Goal: Information Seeking & Learning: Find contact information

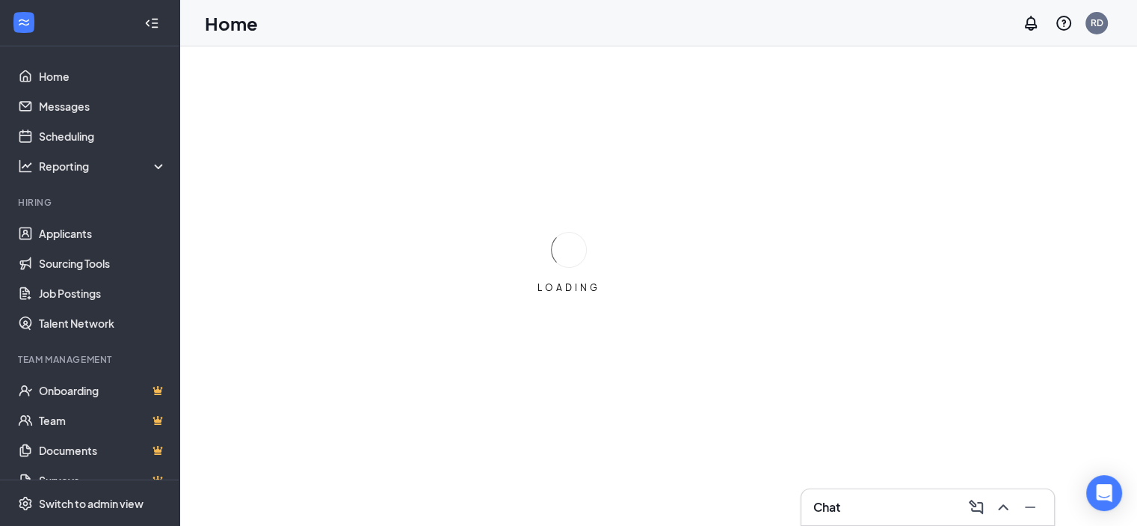
click at [915, 502] on div "Chat" at bounding box center [928, 507] width 229 height 24
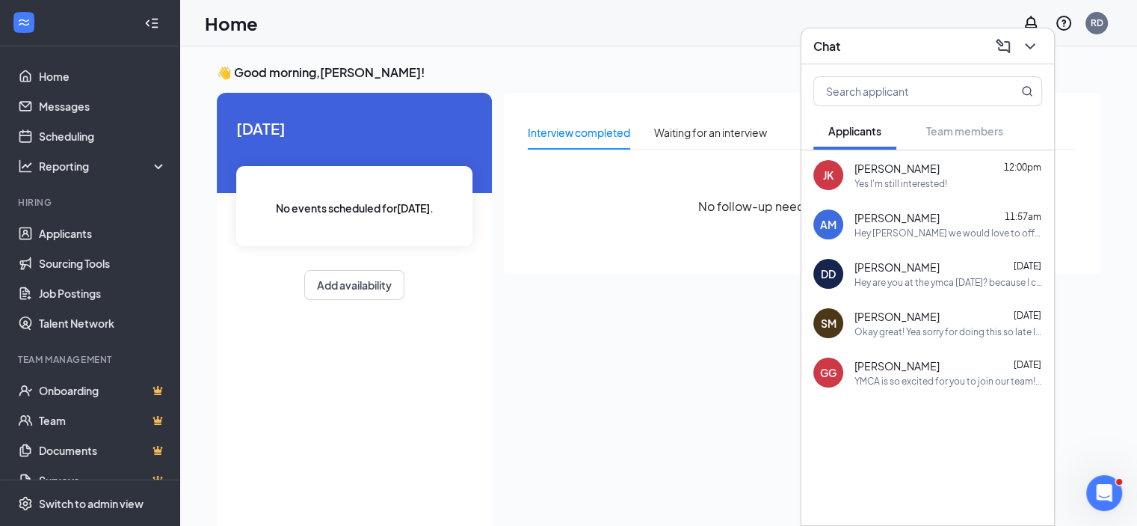
click at [882, 285] on div "Hey are you at the ymca [DATE]? because I could give you my license if you are." at bounding box center [949, 282] width 188 height 13
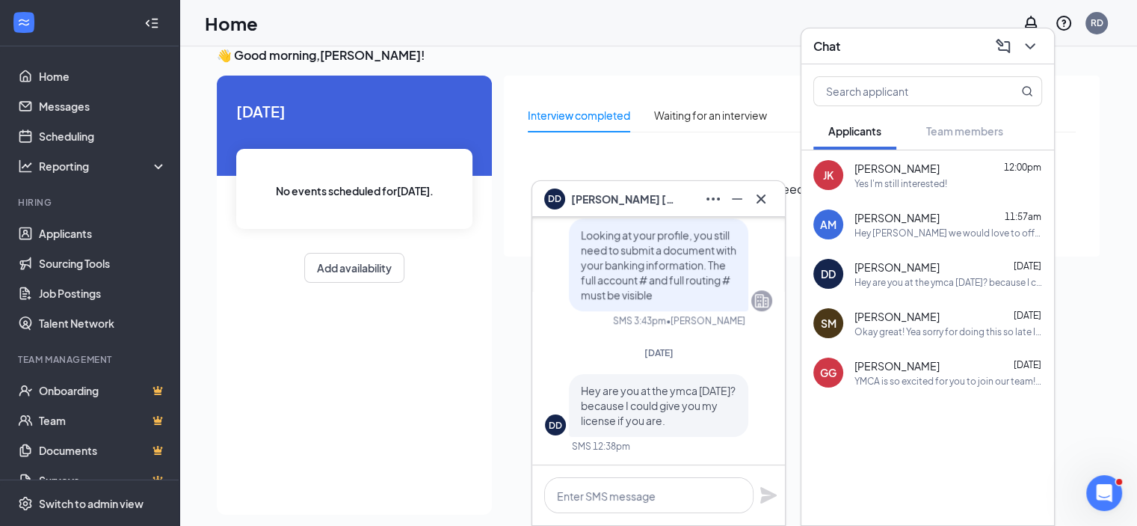
scroll to position [31, 0]
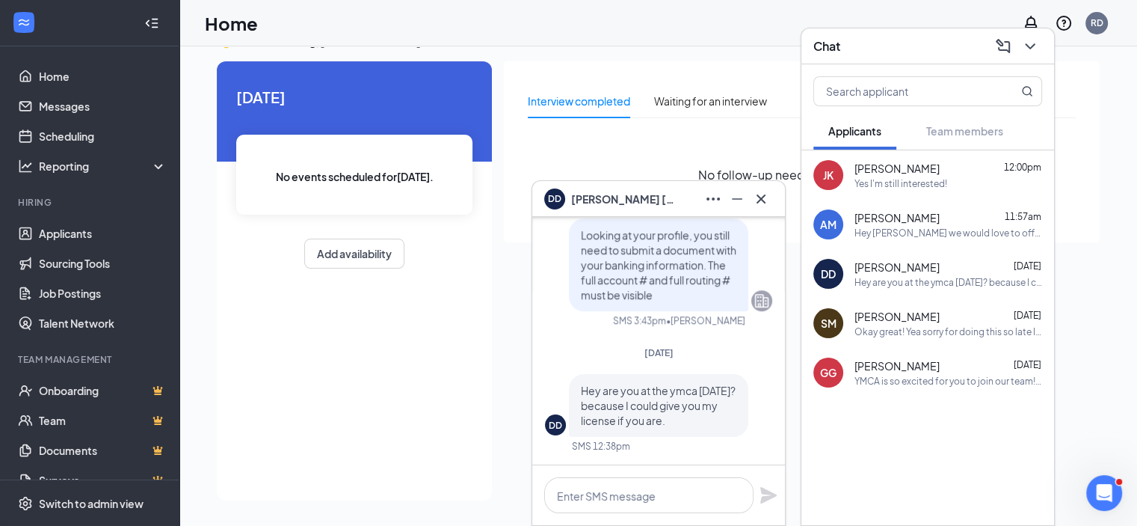
click at [929, 322] on span "[PERSON_NAME]" at bounding box center [897, 316] width 85 height 15
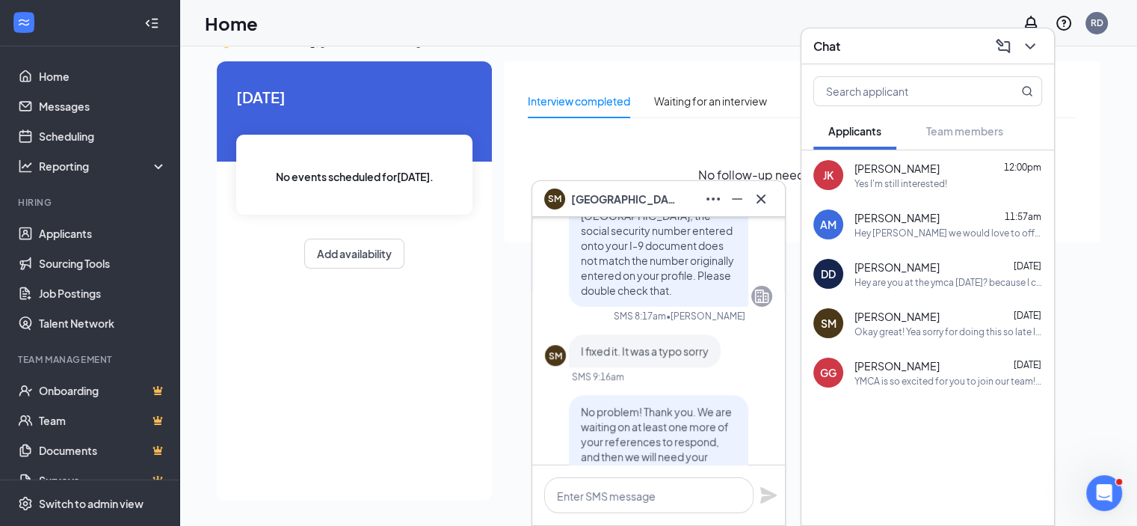
scroll to position [-1550, 0]
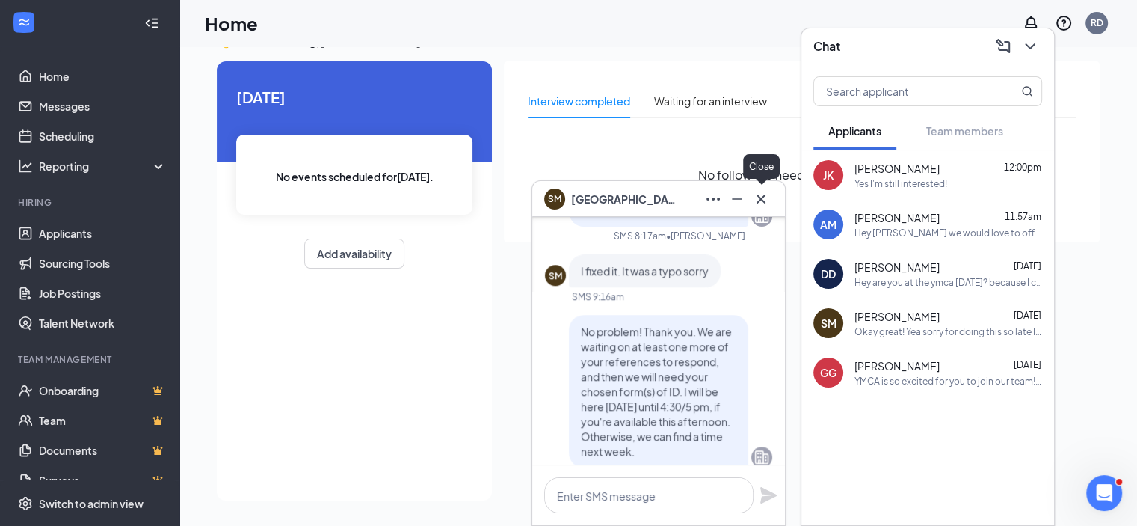
click at [763, 203] on icon "Cross" at bounding box center [761, 199] width 18 height 18
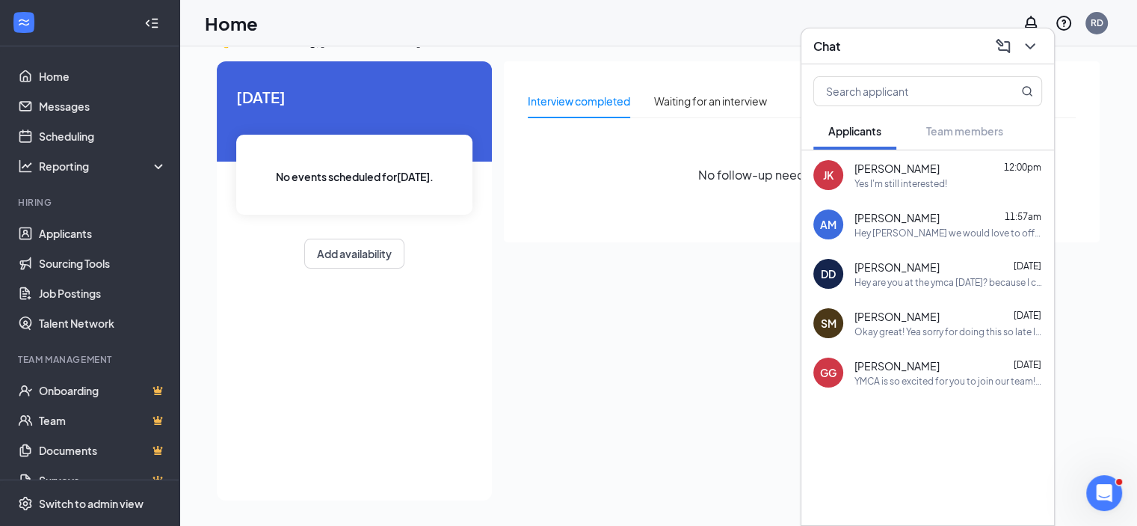
click at [882, 187] on div "Yes I'm still interested!" at bounding box center [901, 183] width 93 height 13
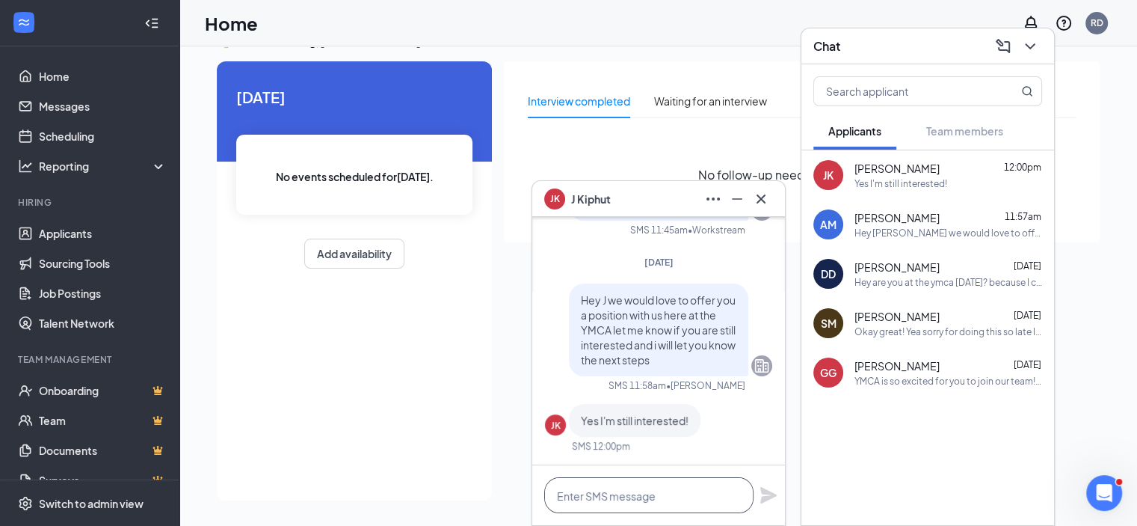
click at [601, 498] on textarea at bounding box center [648, 495] width 209 height 36
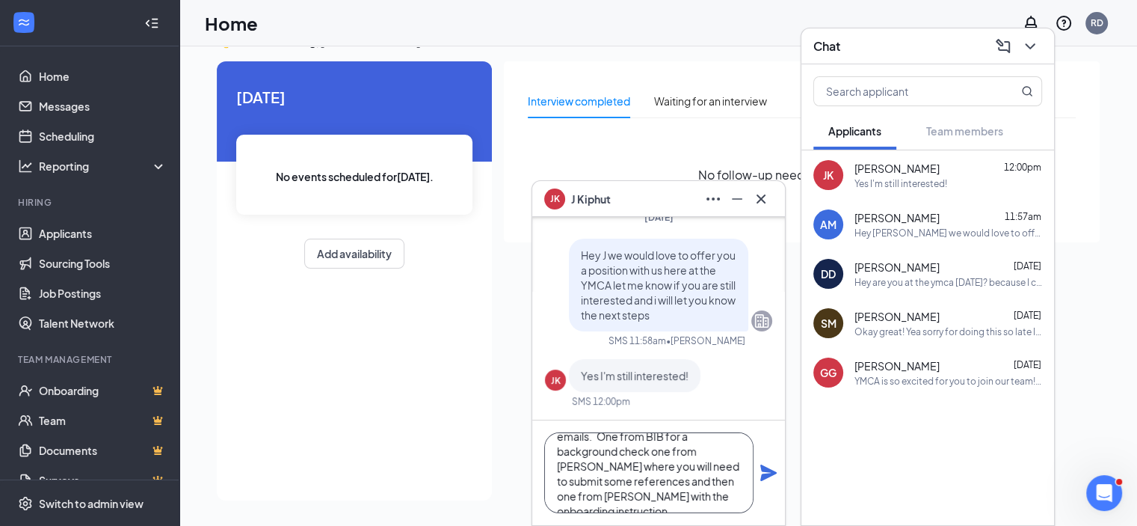
scroll to position [60, 0]
type textarea "Awesome I will have HR email you all the onboarding info. You will get 3 emails…"
click at [769, 478] on icon "Plane" at bounding box center [769, 473] width 18 height 18
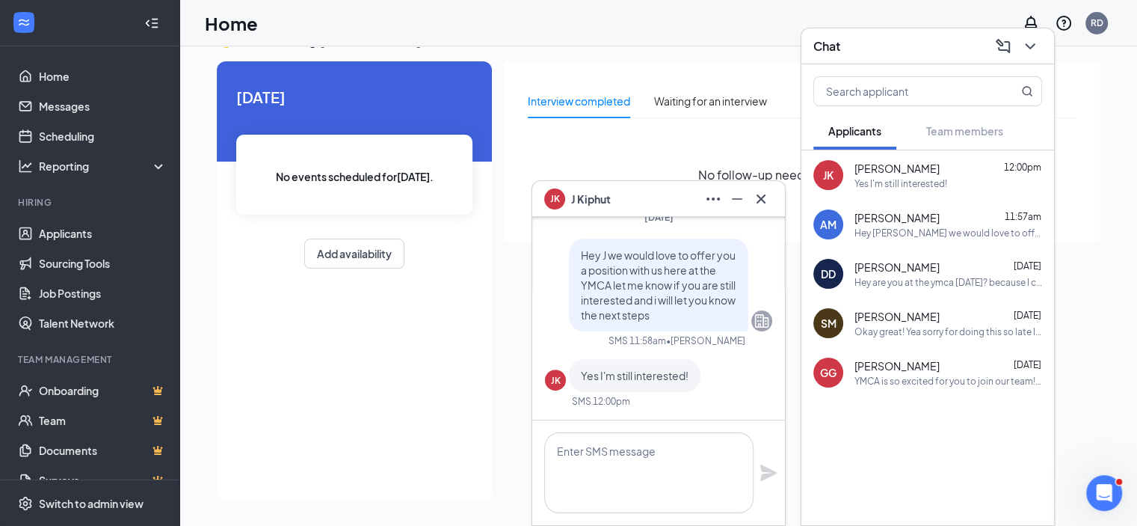
scroll to position [0, 0]
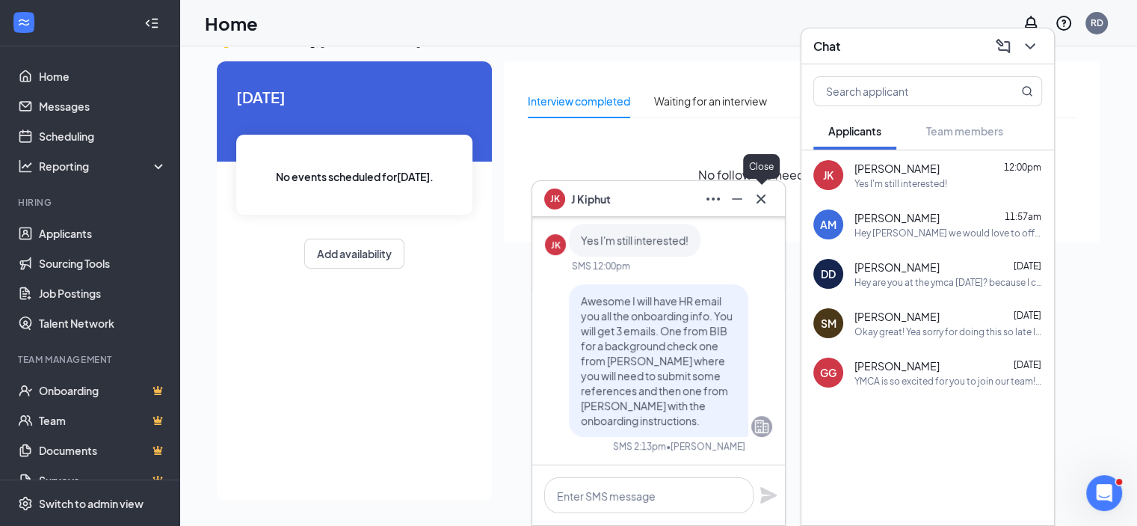
click at [761, 206] on icon "Cross" at bounding box center [761, 199] width 18 height 18
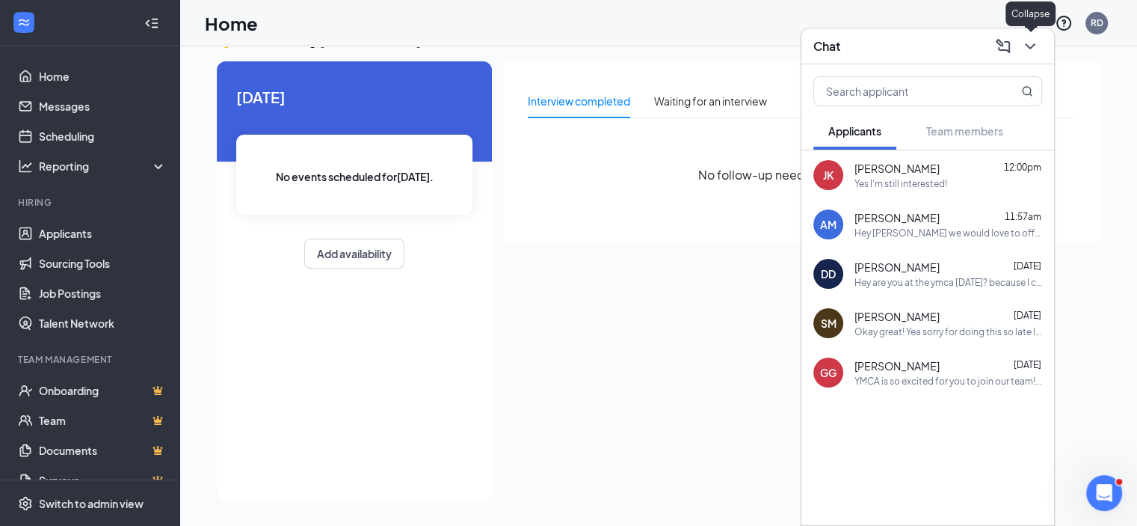
click at [1029, 40] on icon "ChevronDown" at bounding box center [1031, 46] width 18 height 18
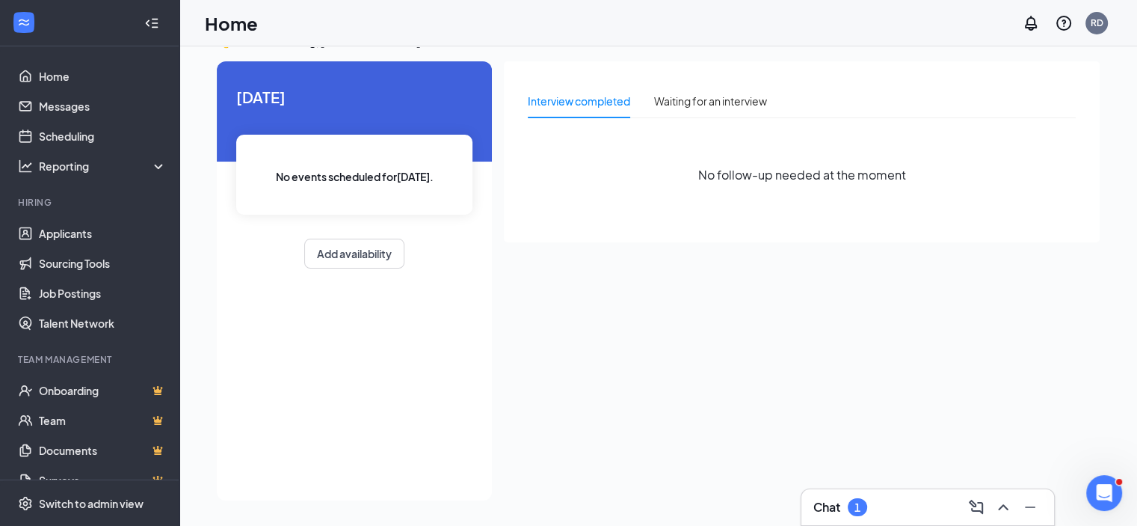
click at [869, 508] on div "Chat 1" at bounding box center [928, 507] width 229 height 24
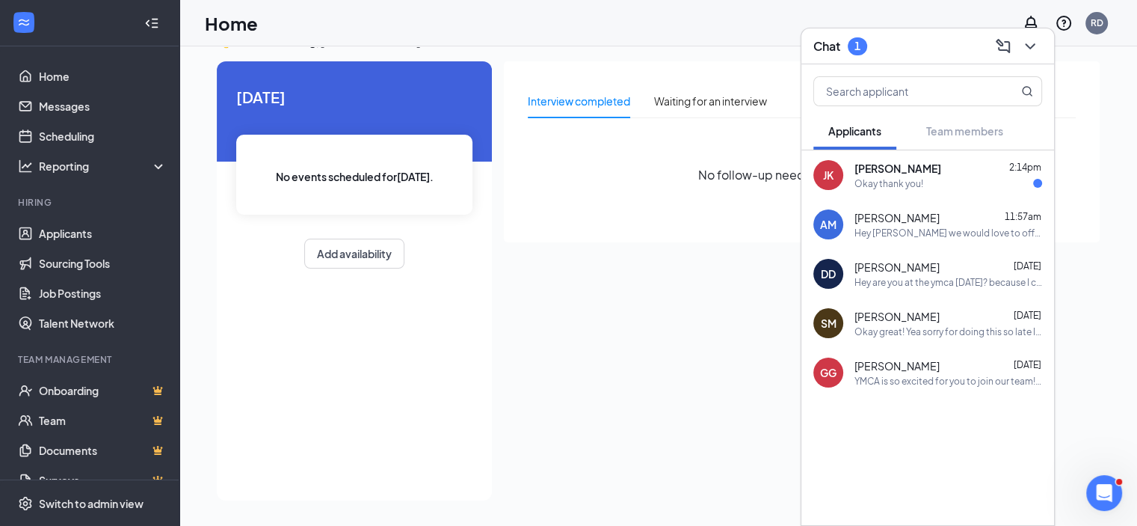
click at [900, 182] on div "Okay thank you!" at bounding box center [889, 183] width 69 height 13
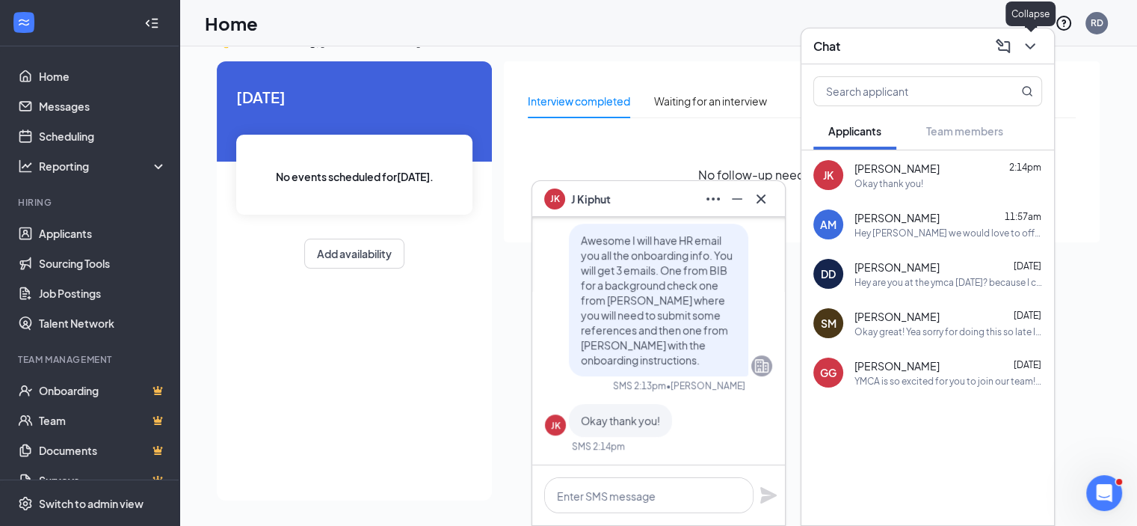
click at [1031, 44] on icon "ChevronDown" at bounding box center [1031, 46] width 18 height 18
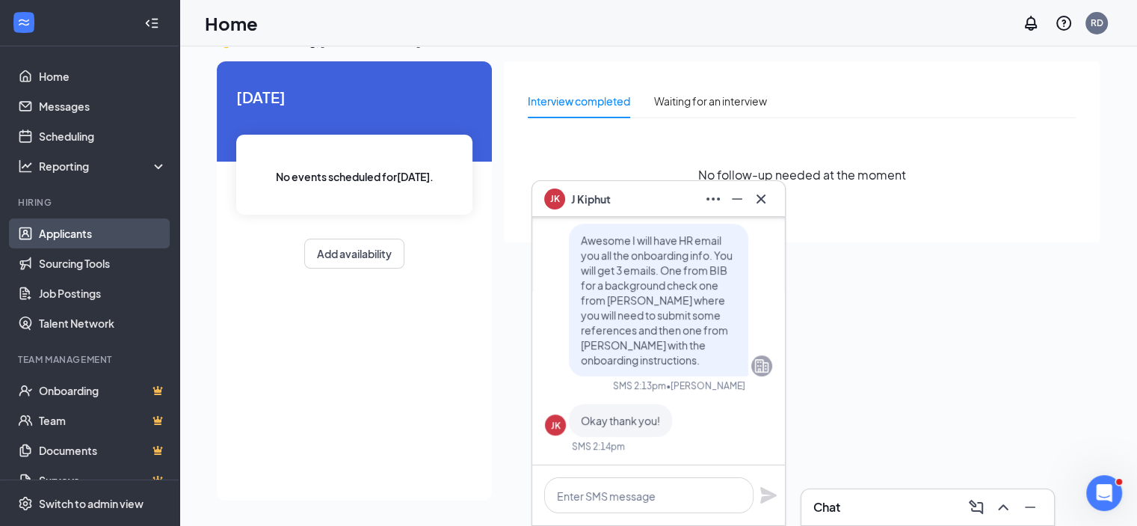
click at [79, 238] on link "Applicants" at bounding box center [103, 233] width 128 height 30
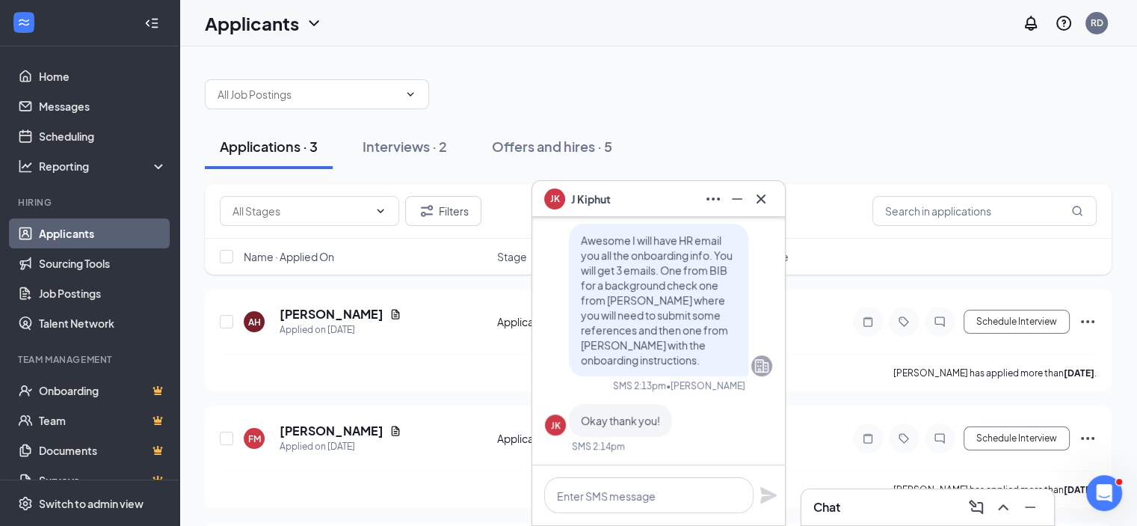
click at [767, 200] on icon "Cross" at bounding box center [761, 199] width 18 height 18
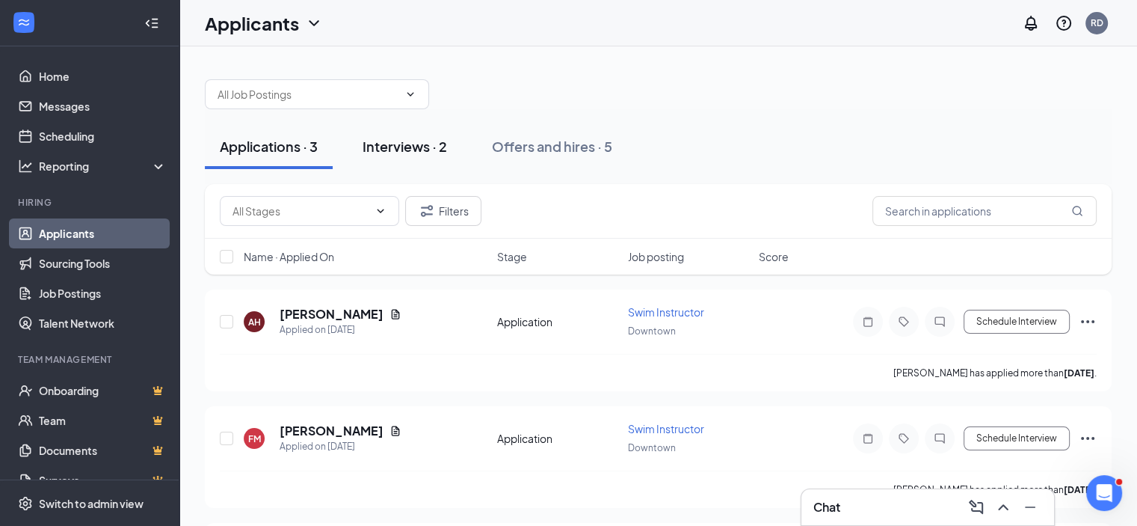
click at [434, 141] on div "Interviews · 2" at bounding box center [405, 146] width 85 height 19
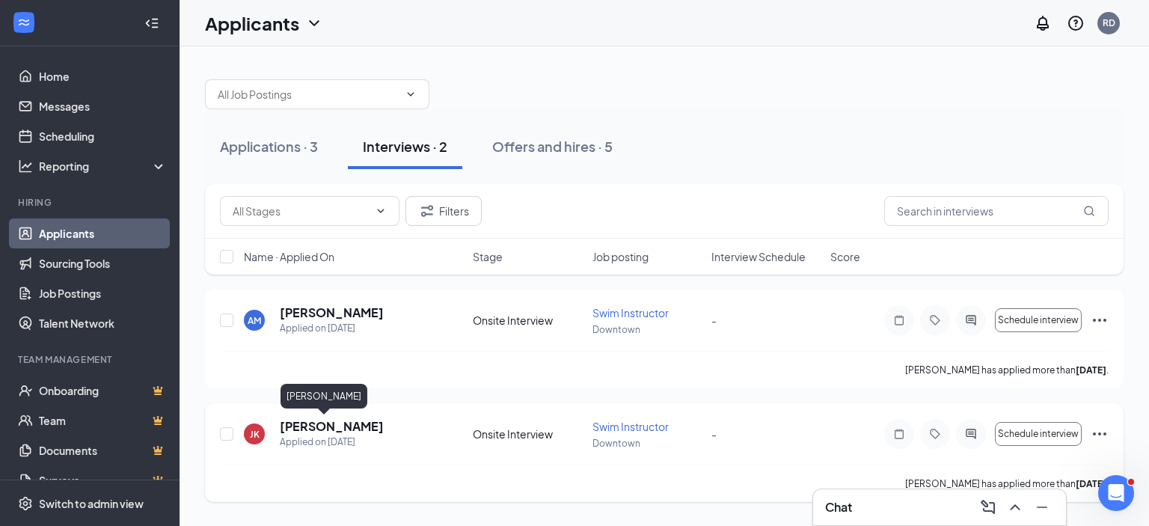
click at [311, 424] on h5 "[PERSON_NAME]" at bounding box center [332, 426] width 104 height 16
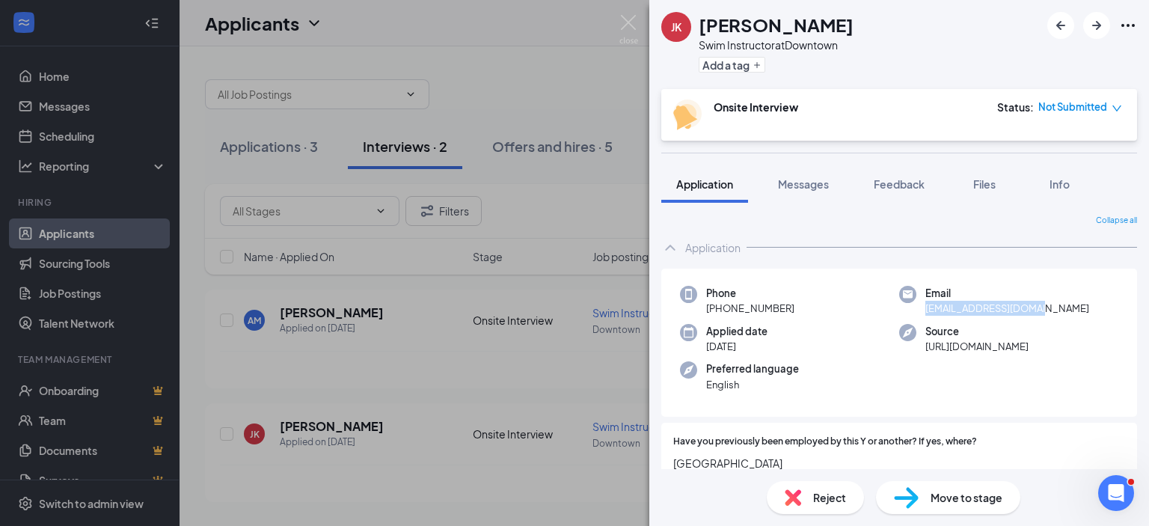
drag, startPoint x: 1039, startPoint y: 313, endPoint x: 915, endPoint y: 308, distance: 124.2
click at [915, 308] on div "Email [EMAIL_ADDRESS][DOMAIN_NAME]" at bounding box center [1008, 301] width 219 height 31
copy span "[EMAIL_ADDRESS][DOMAIN_NAME]"
drag, startPoint x: 787, startPoint y: 307, endPoint x: 718, endPoint y: 307, distance: 68.8
click at [718, 307] on div "Phone [PHONE_NUMBER]" at bounding box center [789, 301] width 219 height 31
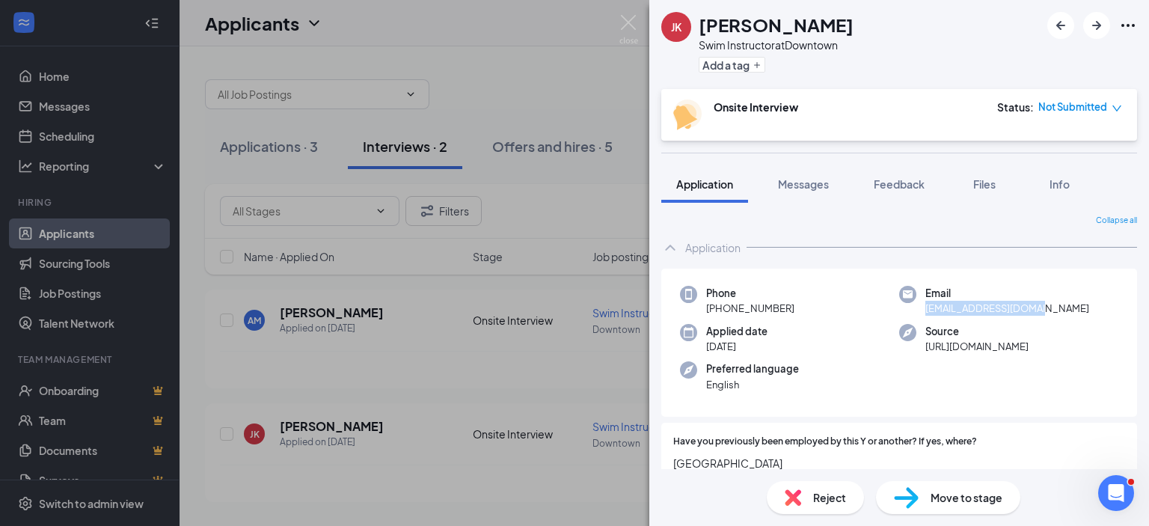
copy span "[PHONE_NUMBER]"
click at [618, 19] on div "[PERSON_NAME] Swim Instructor at Downtown Add a tag Onsite Interview Status : N…" at bounding box center [574, 263] width 1149 height 526
click at [633, 26] on img at bounding box center [628, 29] width 19 height 29
